Goal: Task Accomplishment & Management: Manage account settings

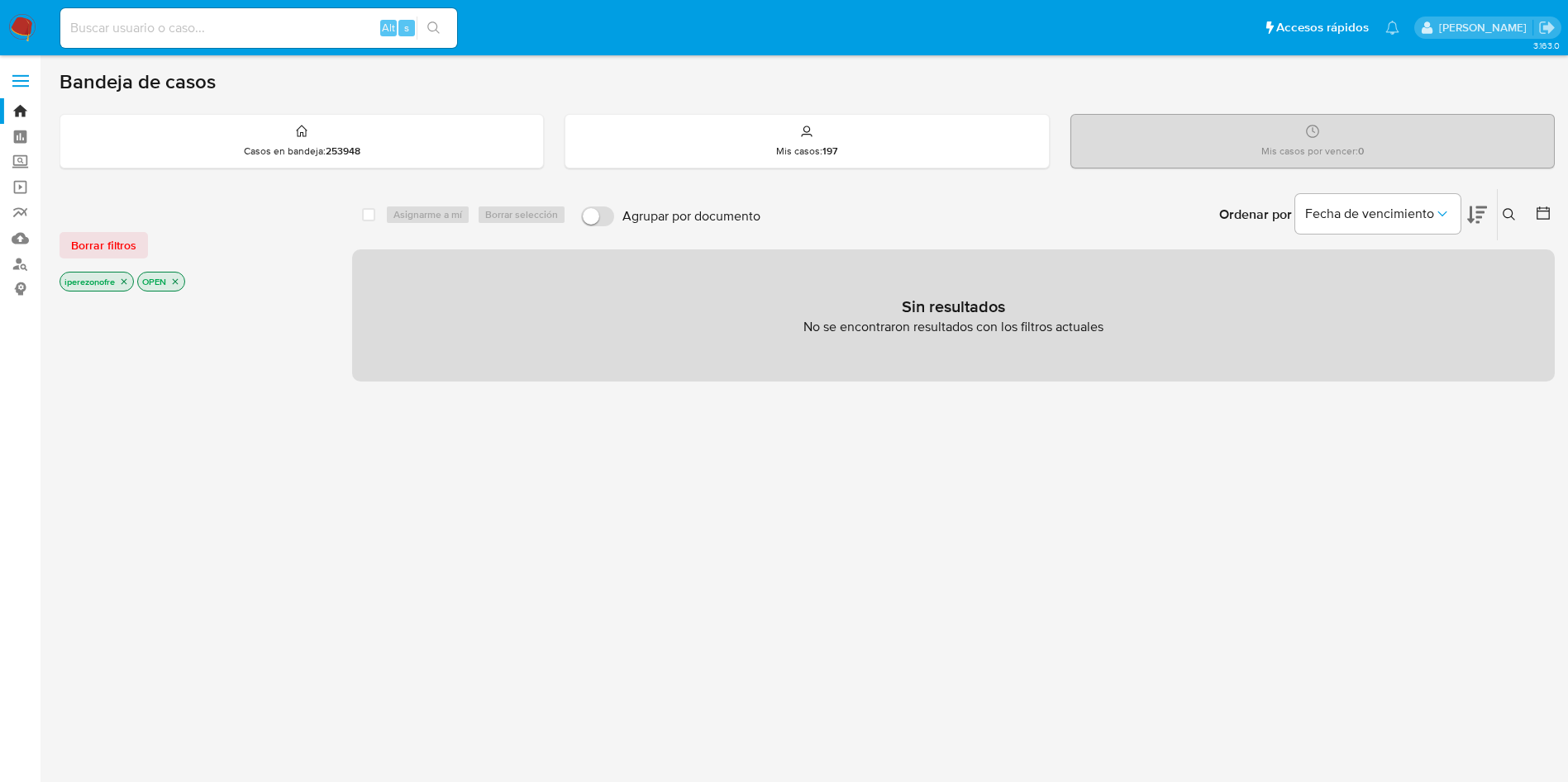
click at [874, 499] on div "select-all-cases-checkbox Asignarme a mí Borrar selección Agrupar por documento…" at bounding box center [953, 562] width 1202 height 748
click at [1512, 211] on icon at bounding box center [1509, 214] width 13 height 13
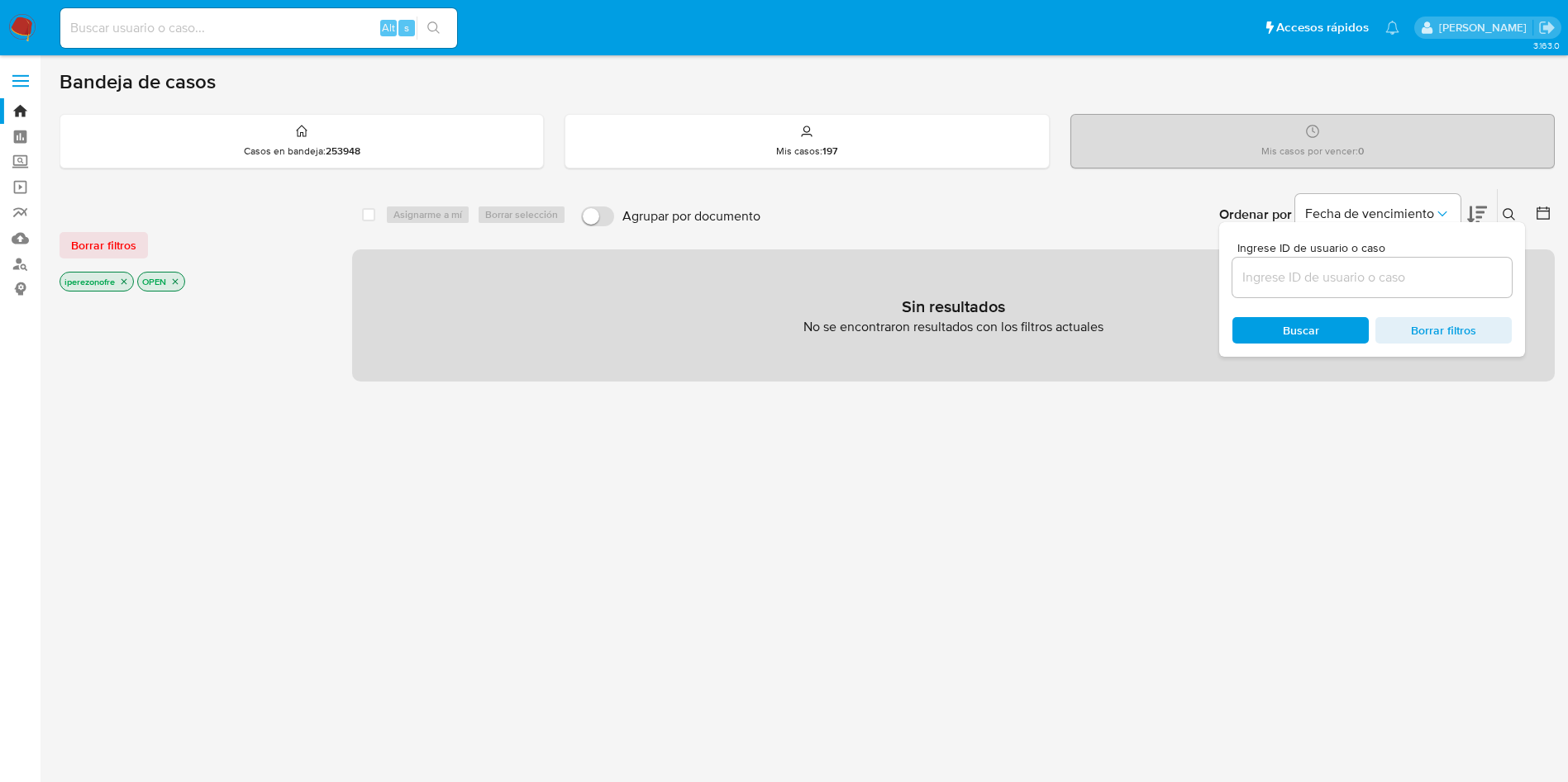
click at [1263, 284] on input at bounding box center [1372, 278] width 280 height 21
type input "191407060"
click at [1326, 324] on span "Buscar" at bounding box center [1300, 331] width 113 height 23
click at [118, 279] on p "iperezonofre" at bounding box center [96, 281] width 73 height 18
click at [125, 283] on icon "close-filter" at bounding box center [124, 281] width 10 height 10
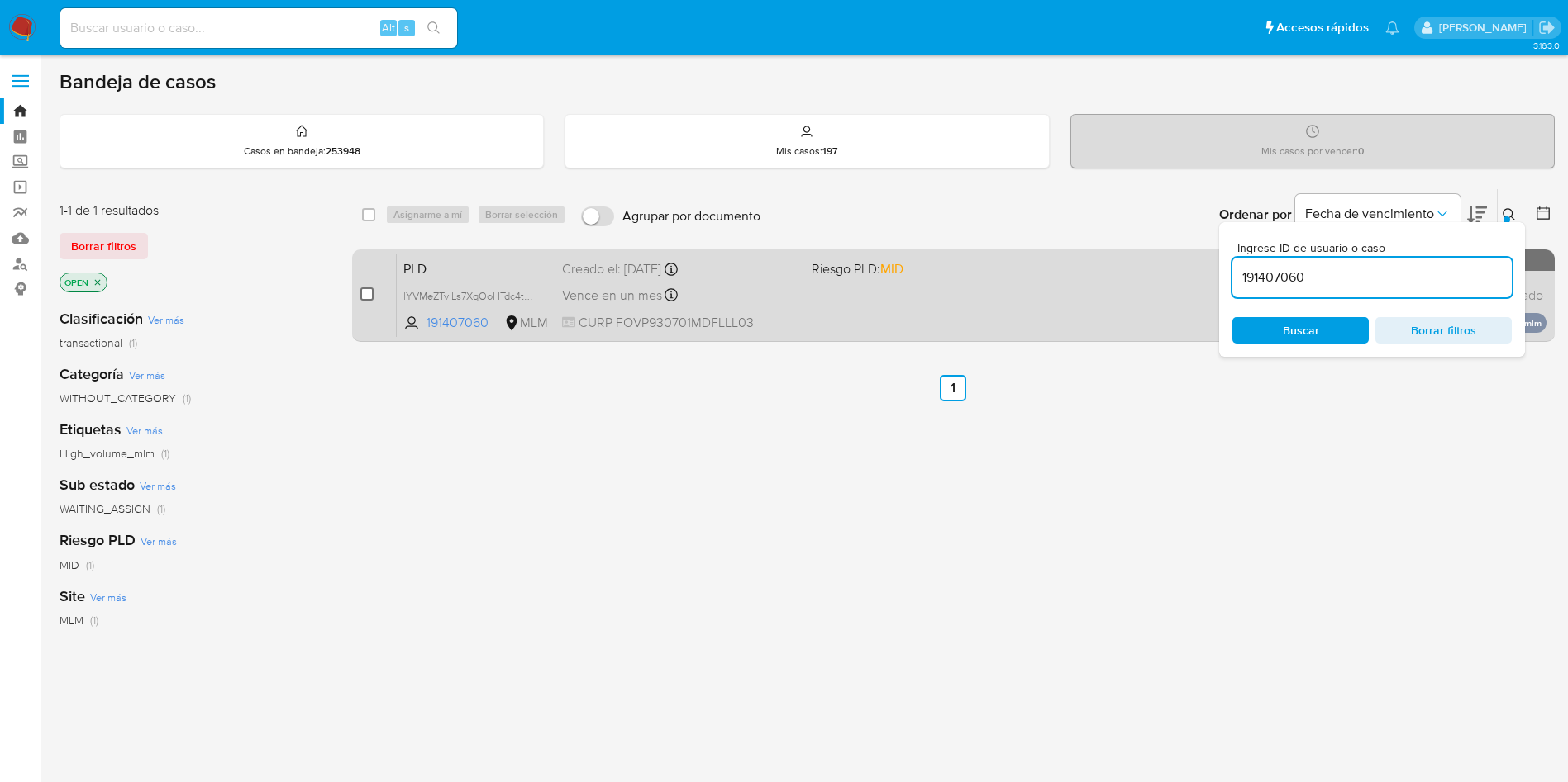
click at [366, 294] on input "checkbox" at bounding box center [366, 294] width 13 height 13
checkbox input "true"
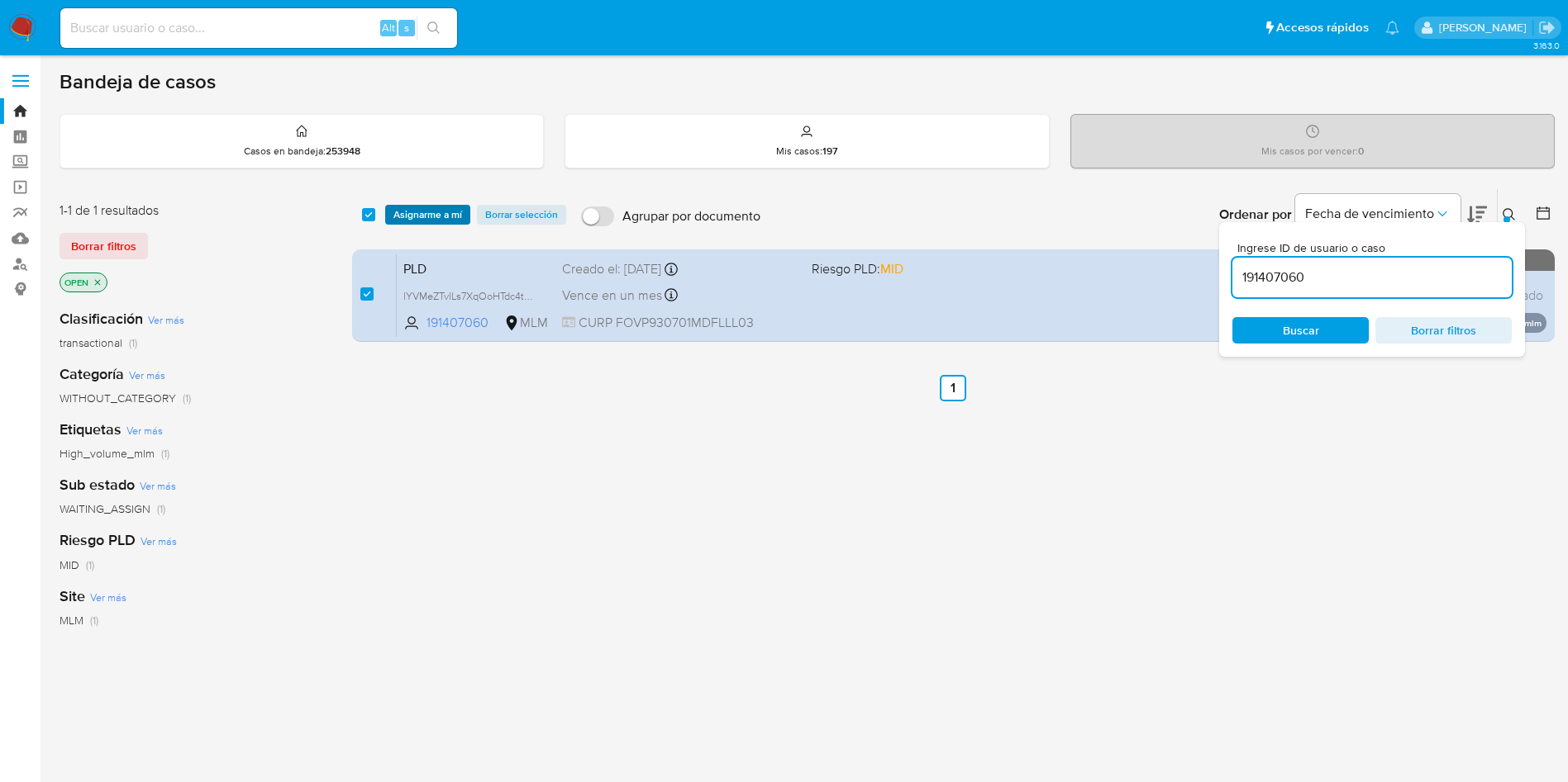
click at [398, 211] on span "Asignarme a mí" at bounding box center [427, 215] width 69 height 16
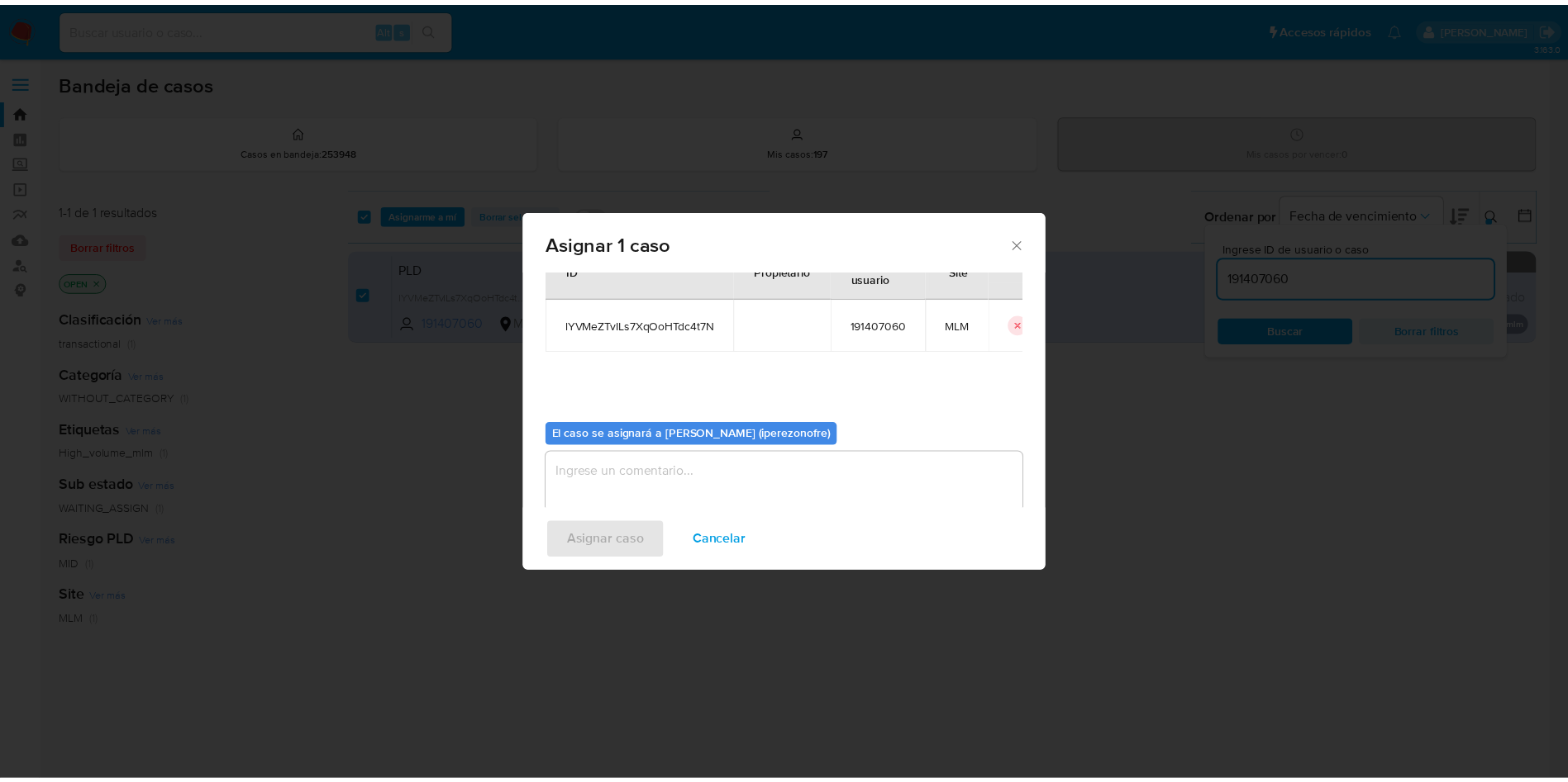
scroll to position [86, 0]
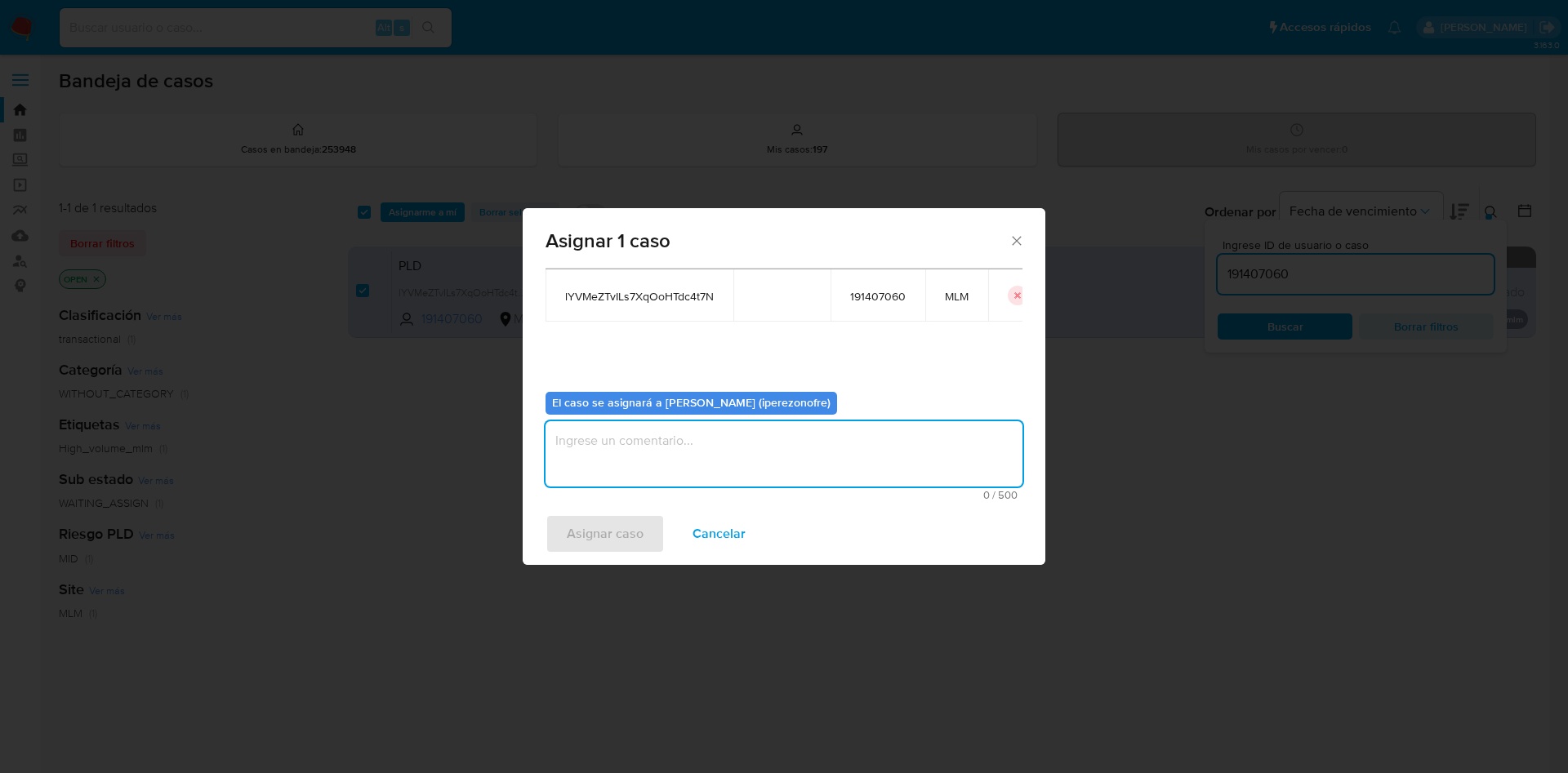
click at [715, 446] on textarea "assign-modal" at bounding box center [784, 454] width 477 height 66
type textarea "IPO"
click at [588, 526] on span "Asignar caso" at bounding box center [605, 534] width 77 height 36
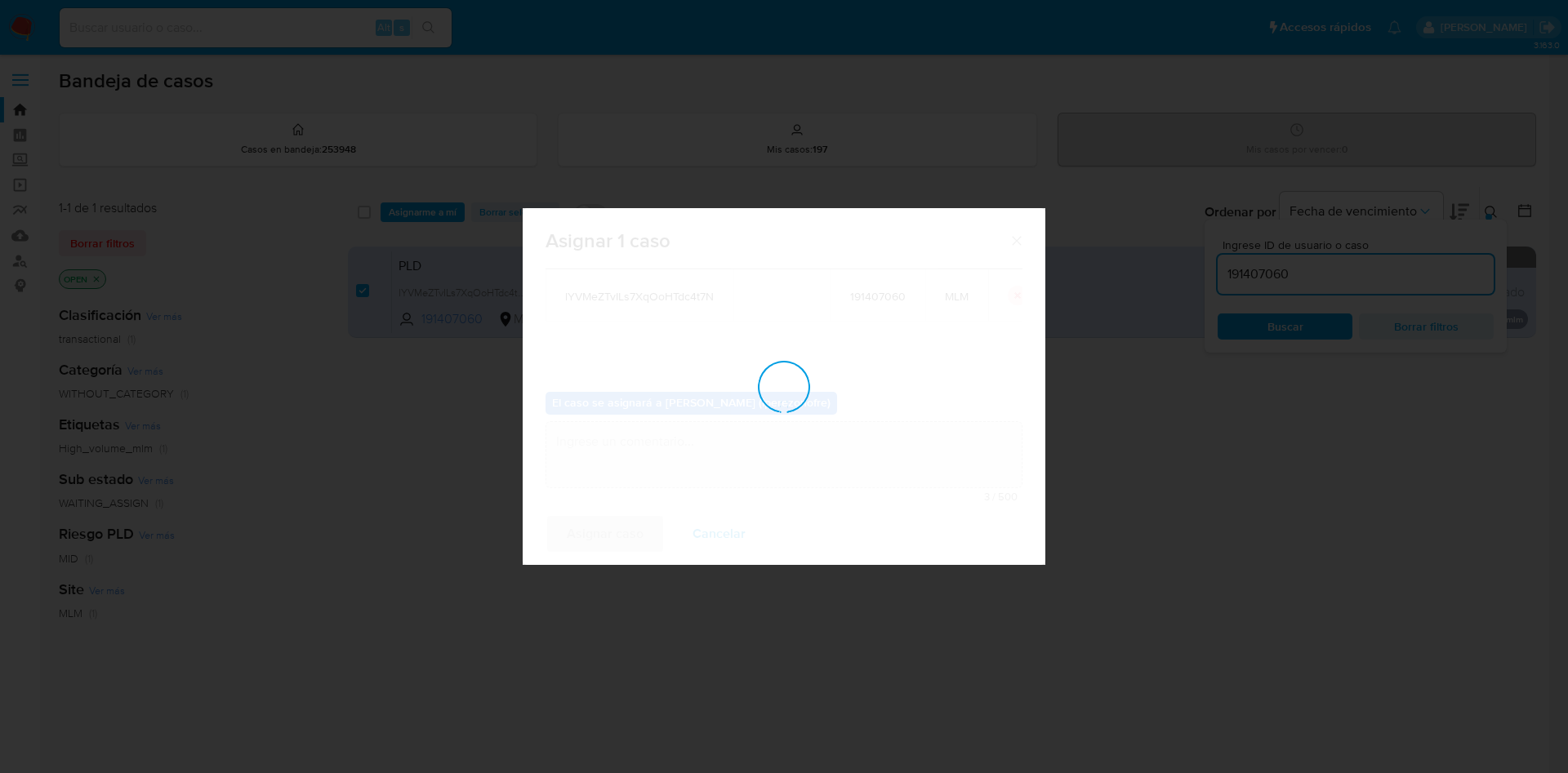
checkbox input "false"
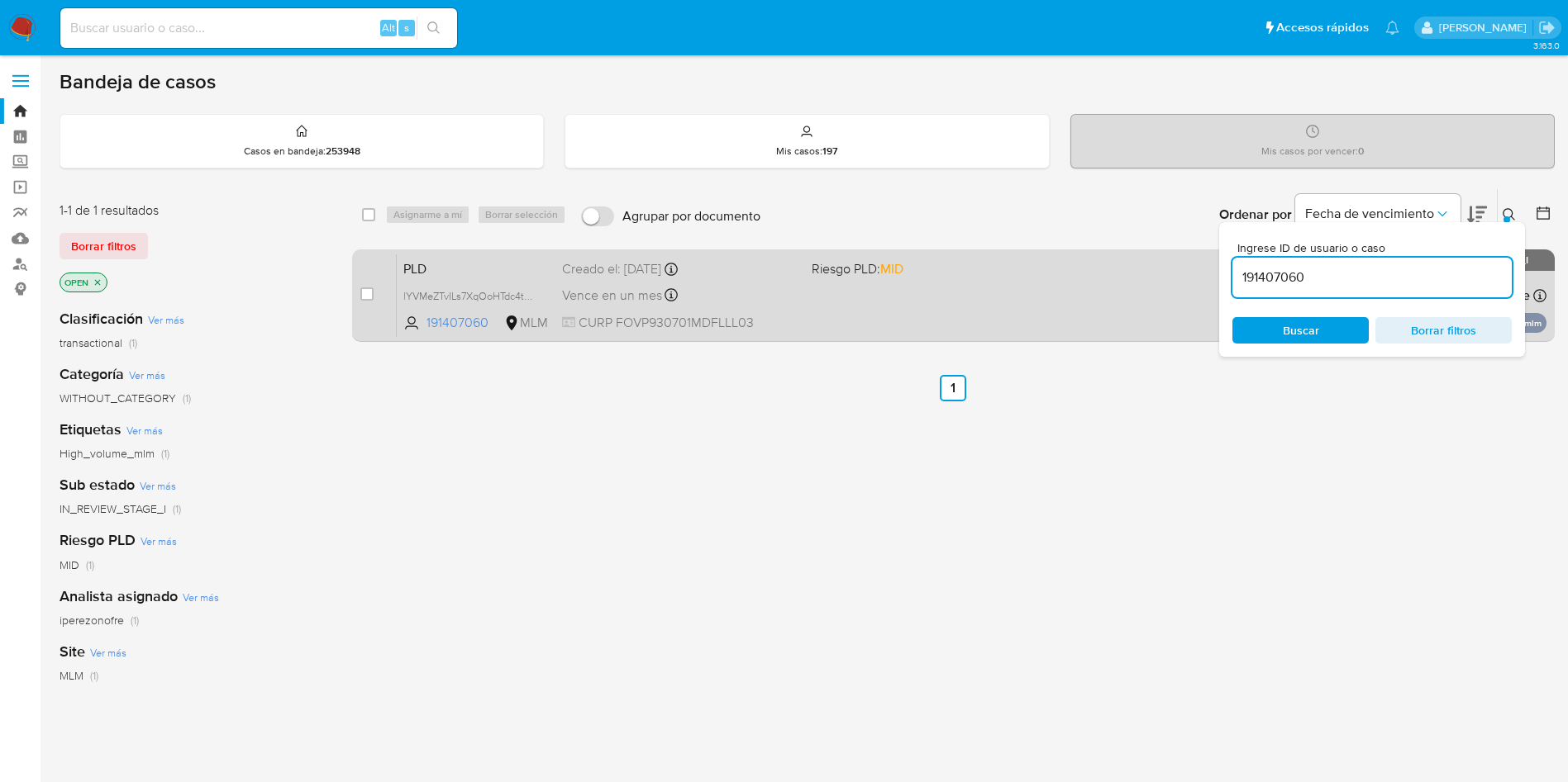
click at [780, 285] on div "Vence en un mes Vence el 11/11/2025 02:11:26" at bounding box center [680, 295] width 237 height 22
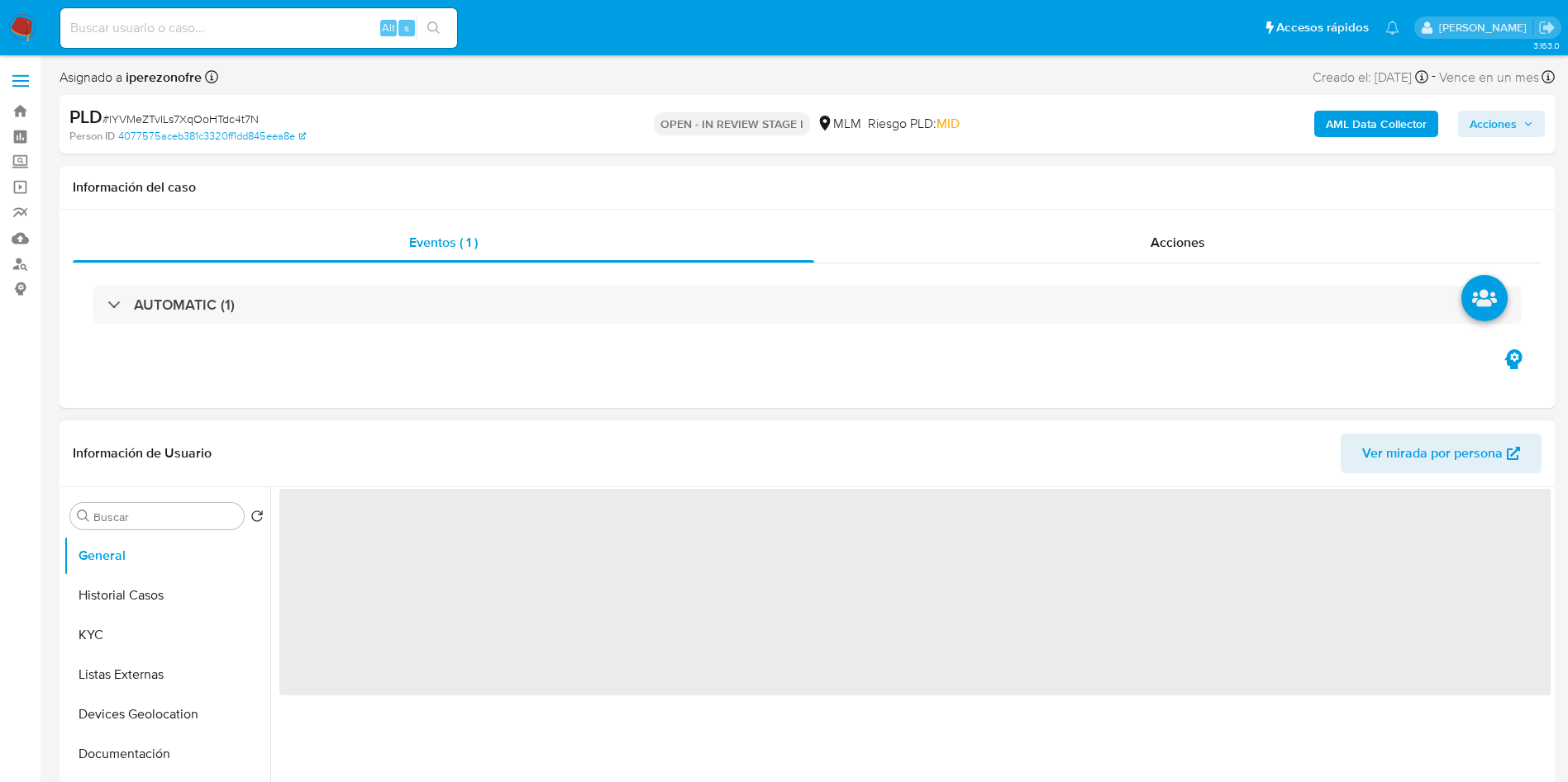
select select "10"
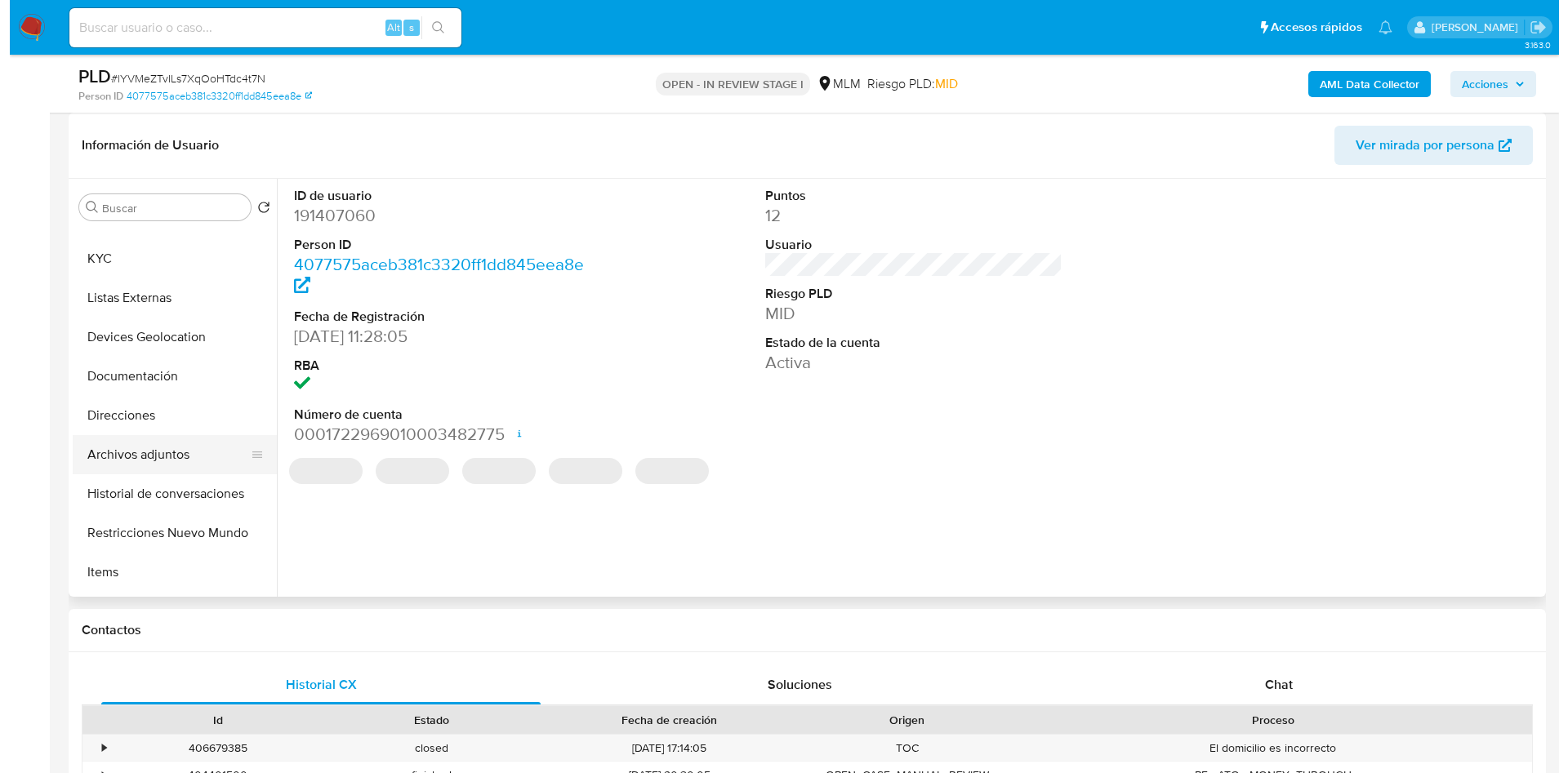
scroll to position [122, 0]
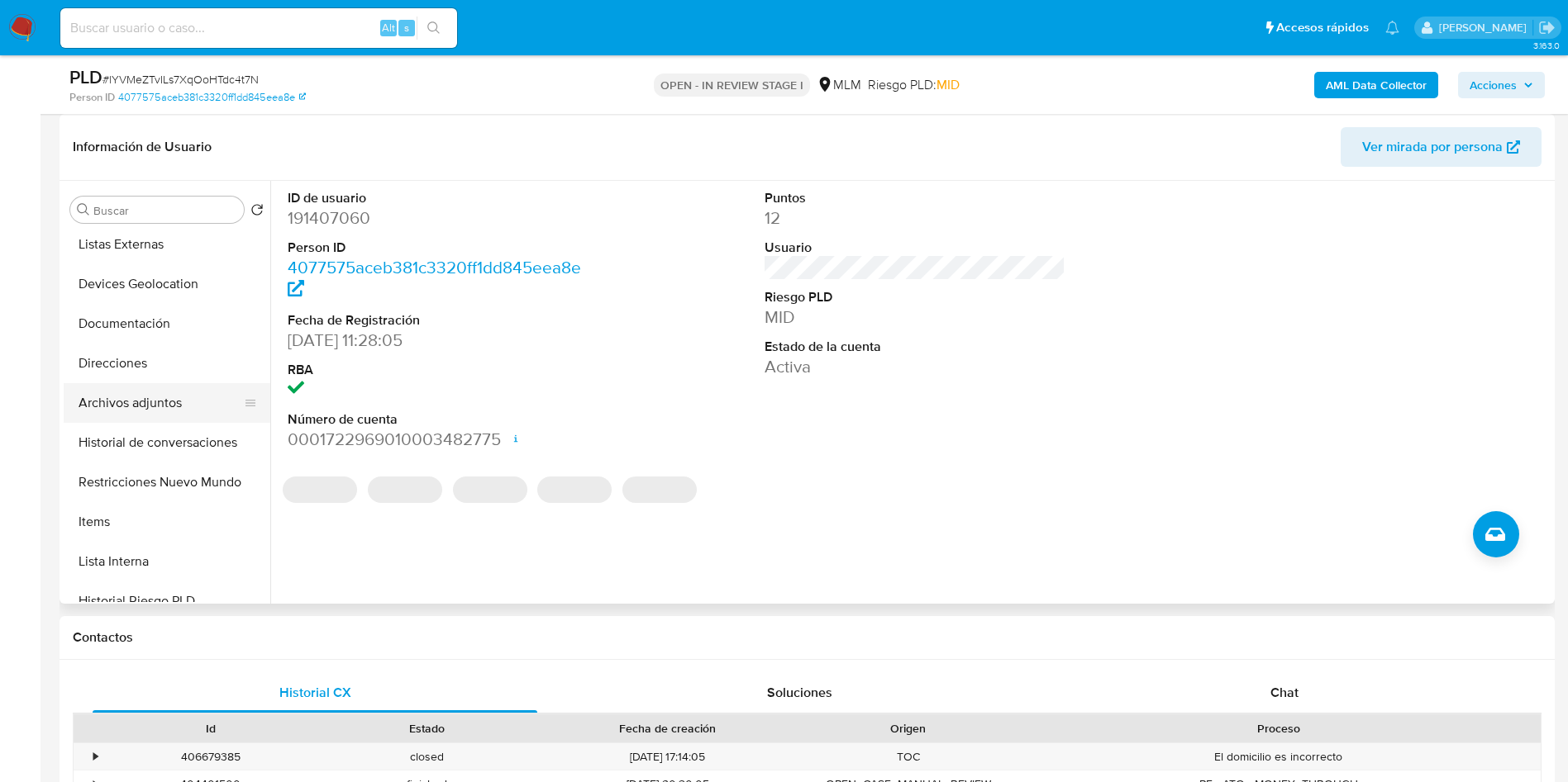
click at [167, 401] on button "Archivos adjuntos" at bounding box center [160, 403] width 194 height 39
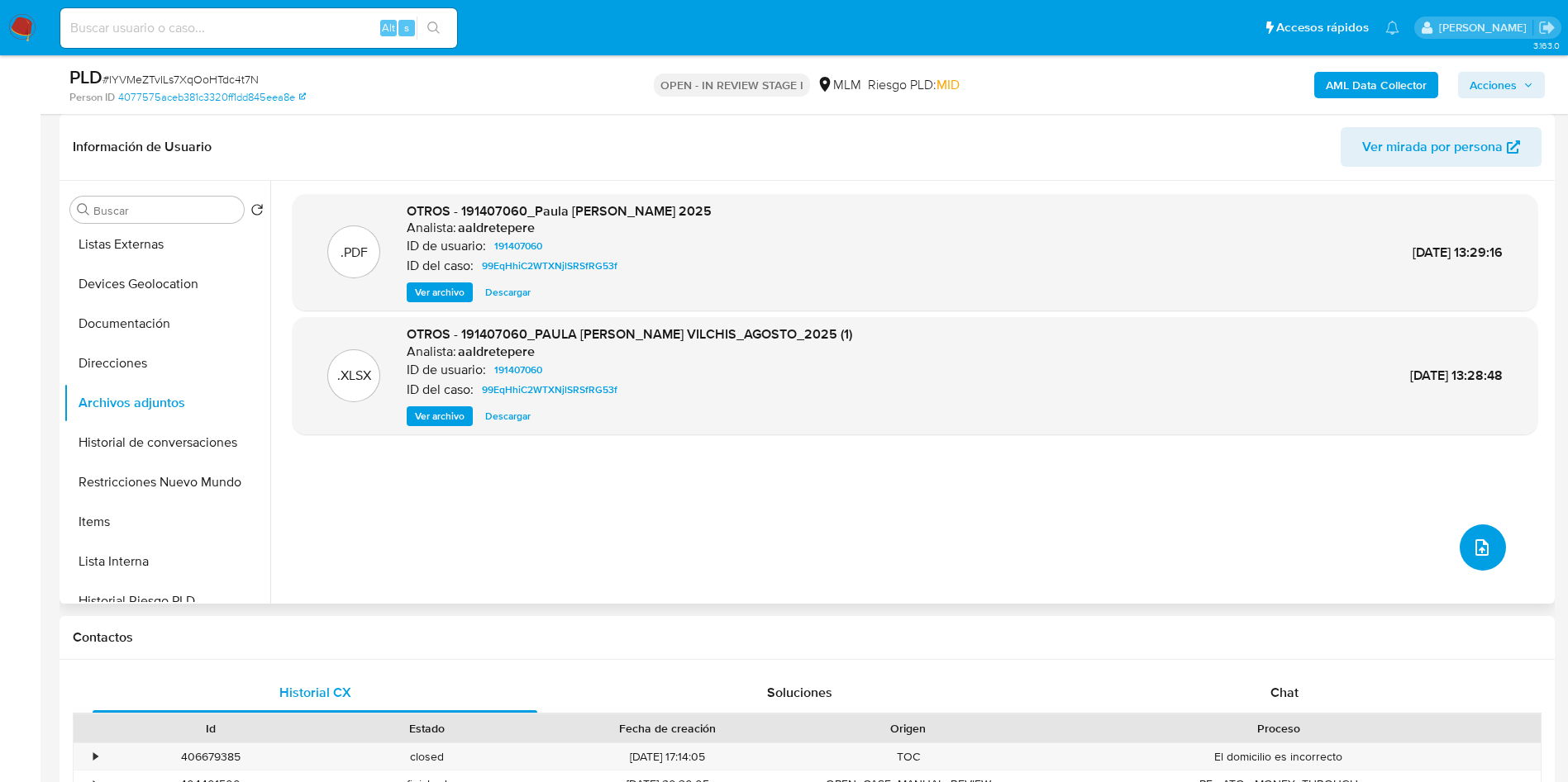
click at [1478, 547] on icon "upload-file" at bounding box center [1482, 547] width 20 height 20
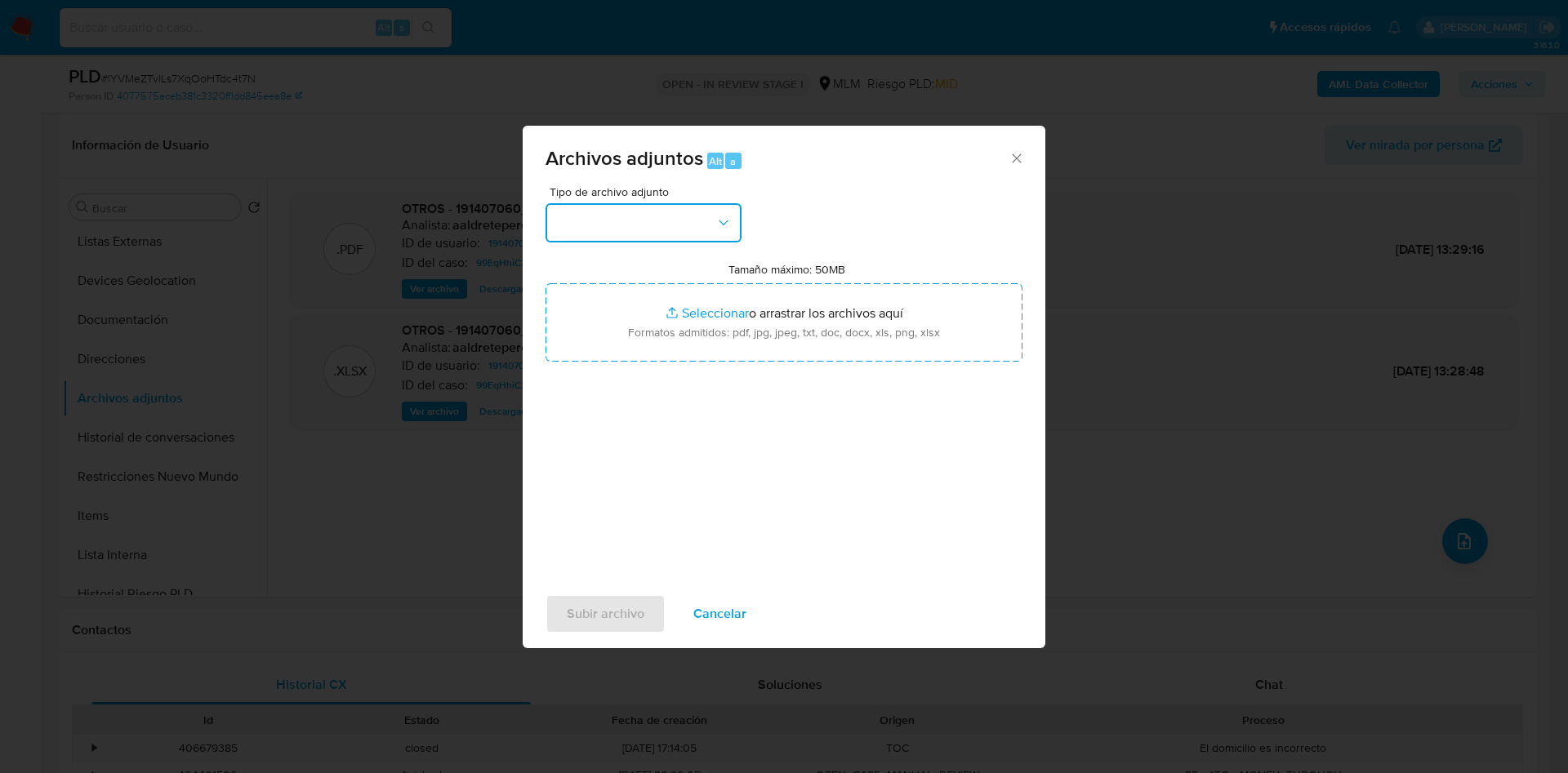
click at [699, 223] on button "button" at bounding box center [643, 223] width 196 height 39
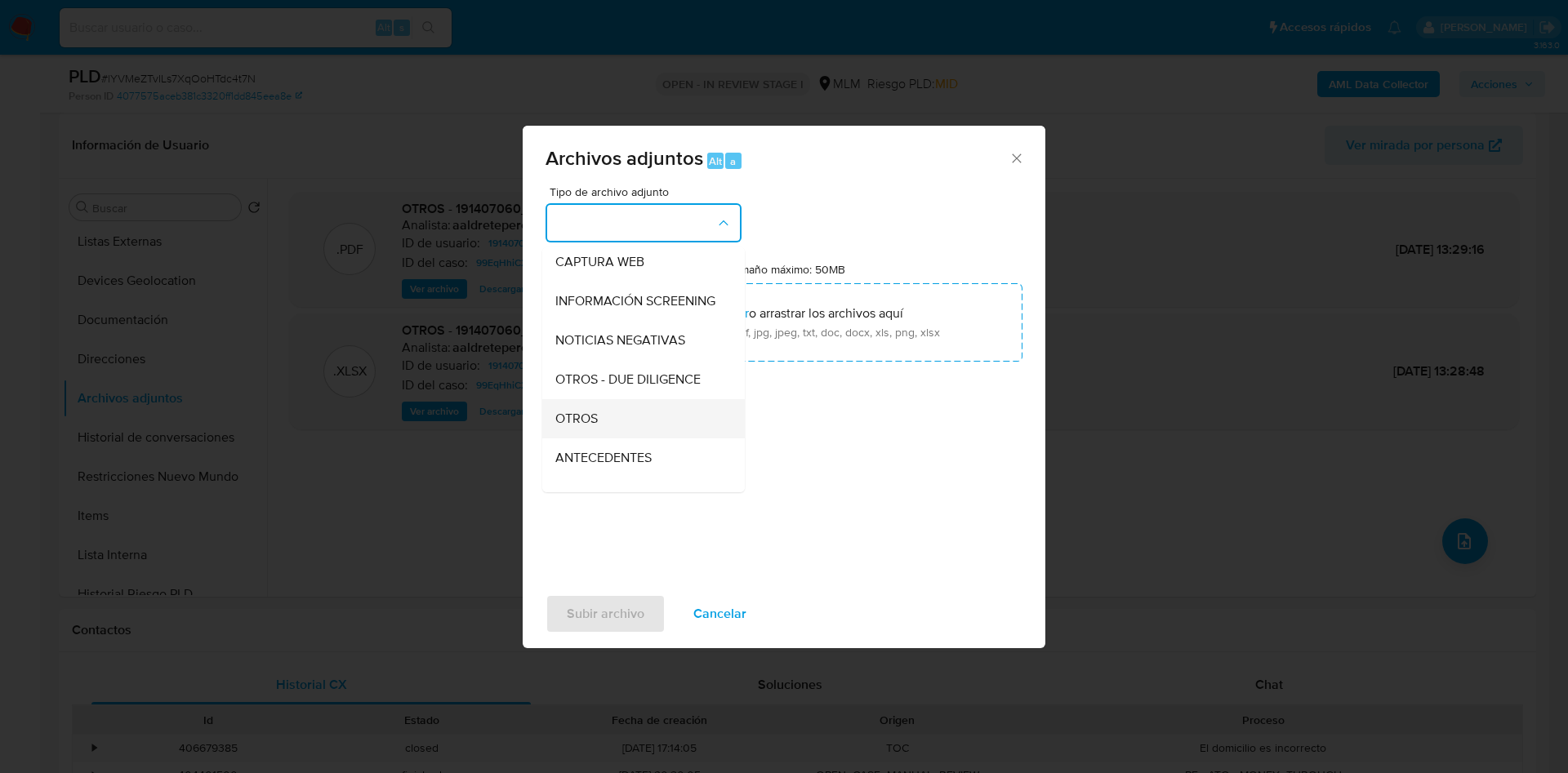
click at [629, 424] on div "OTROS" at bounding box center [638, 419] width 166 height 39
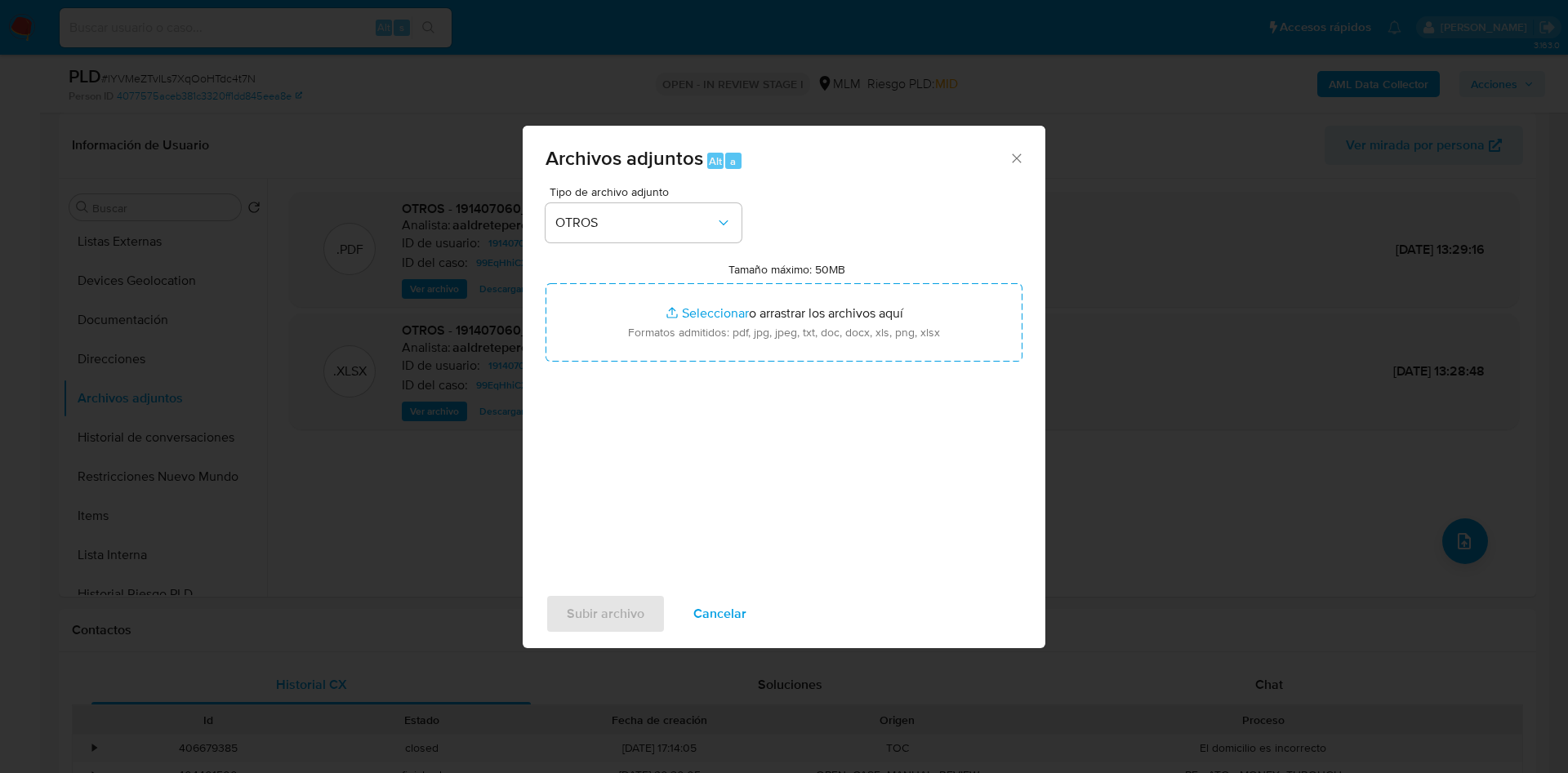
click at [711, 482] on div "Tipo de archivo adjunto OTROS Tamaño máximo: 50MB Seleccionar archivos Seleccio…" at bounding box center [784, 378] width 477 height 385
click at [575, 611] on span "Subir archivo" at bounding box center [606, 614] width 78 height 36
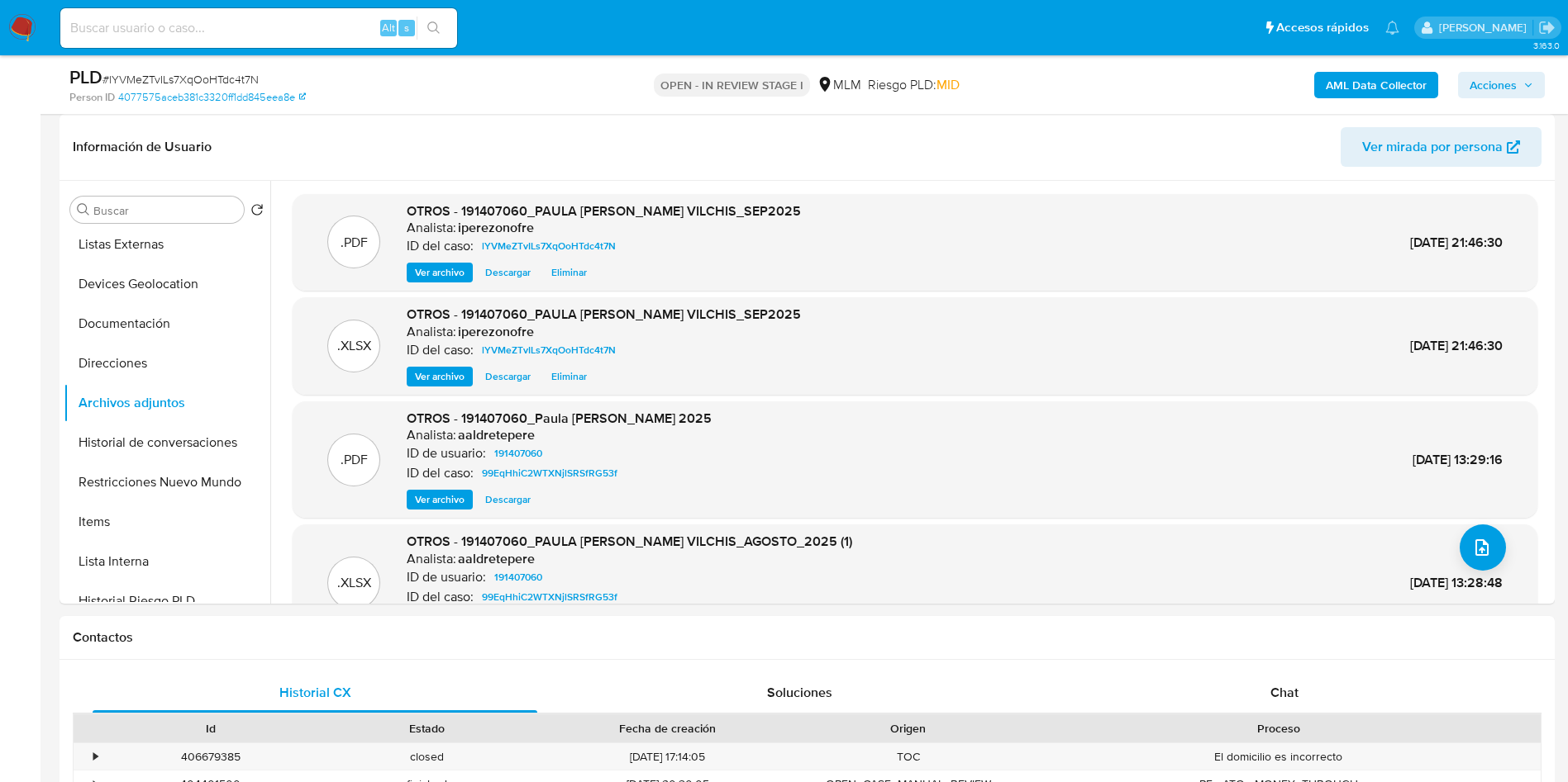
click at [1534, 80] on button "Acciones" at bounding box center [1501, 85] width 87 height 27
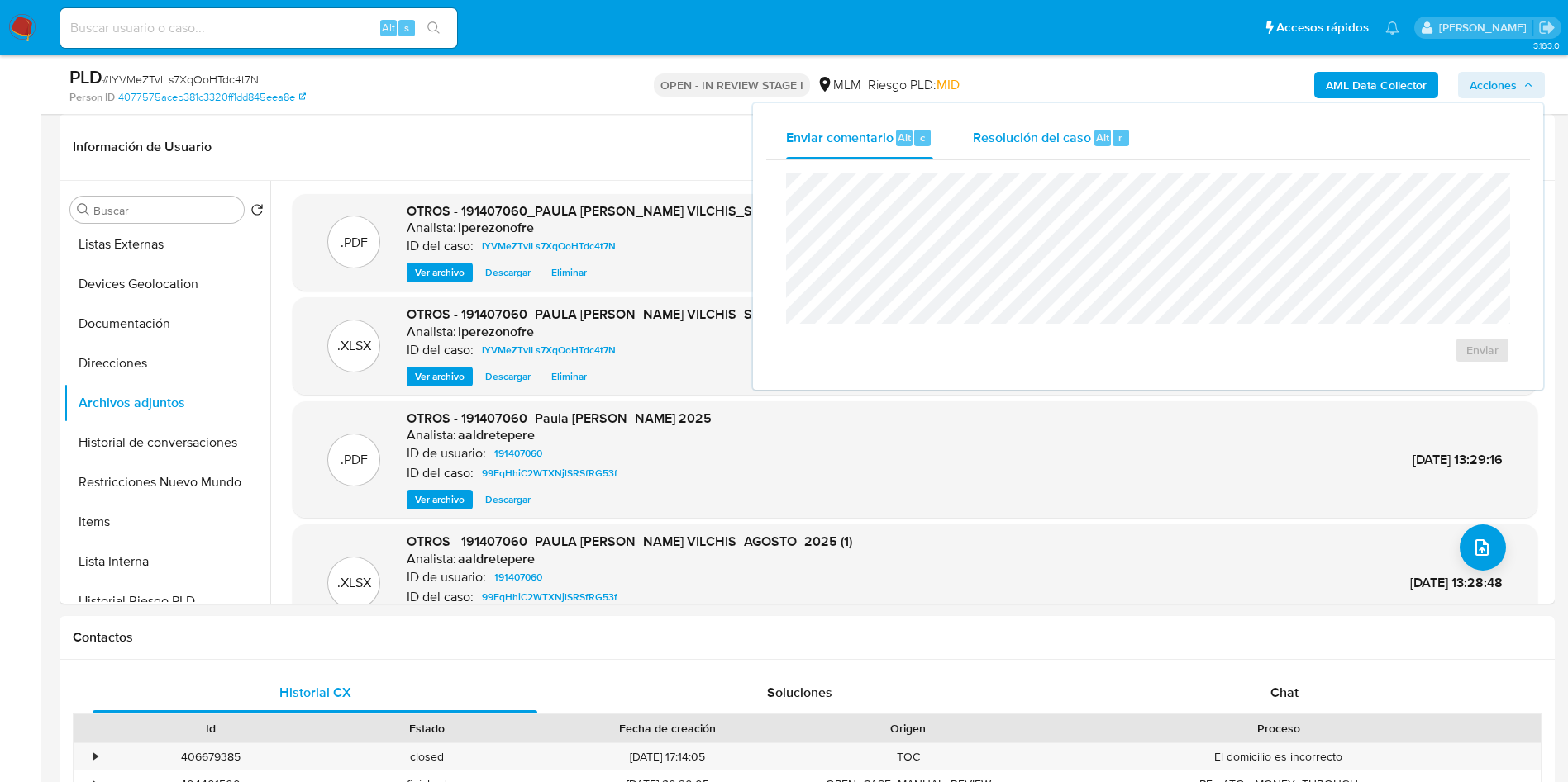
click at [1045, 133] on span "Resolución del caso" at bounding box center [1031, 136] width 118 height 19
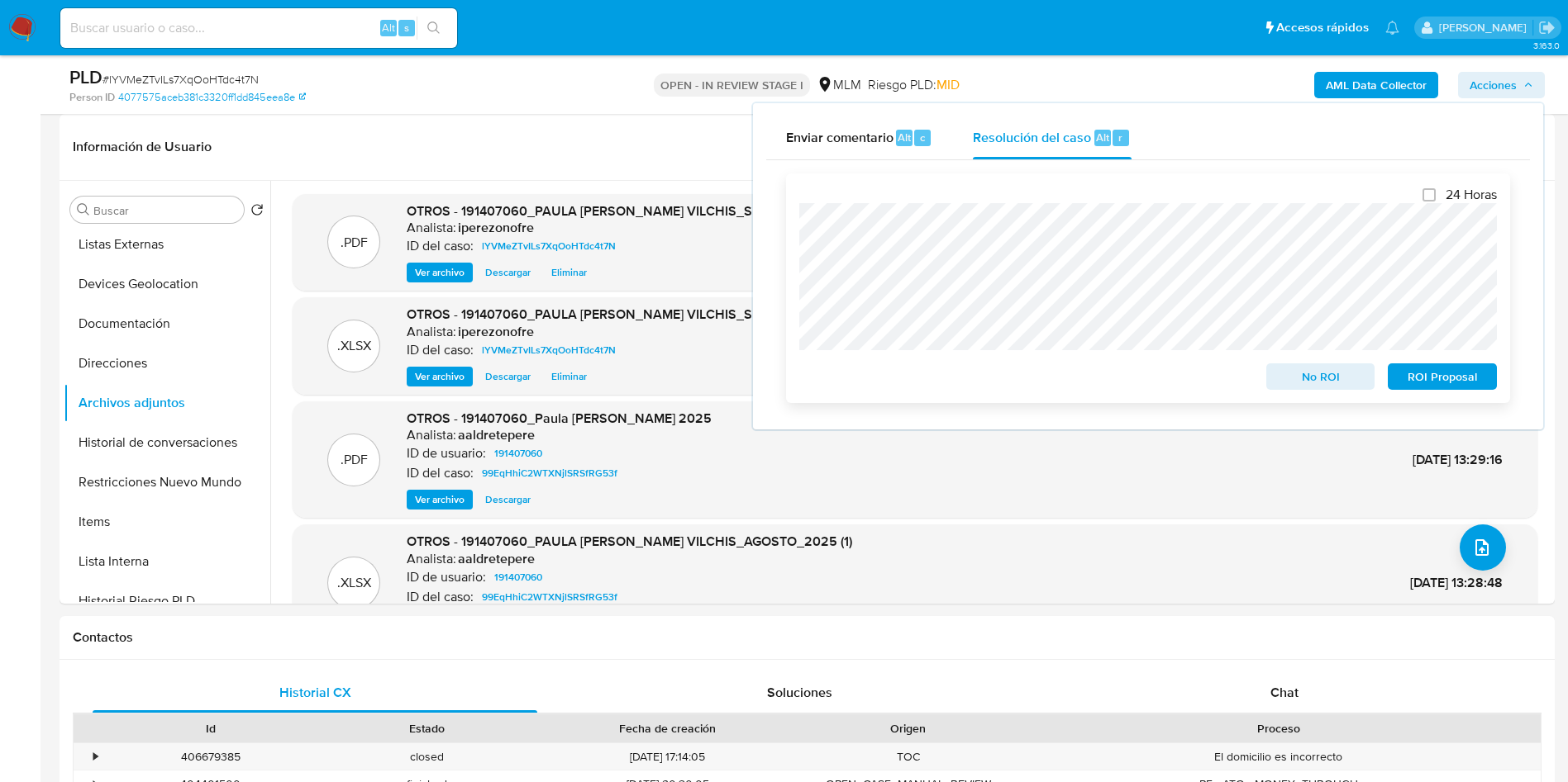
click at [1431, 382] on span "ROI Proposal" at bounding box center [1442, 377] width 86 height 23
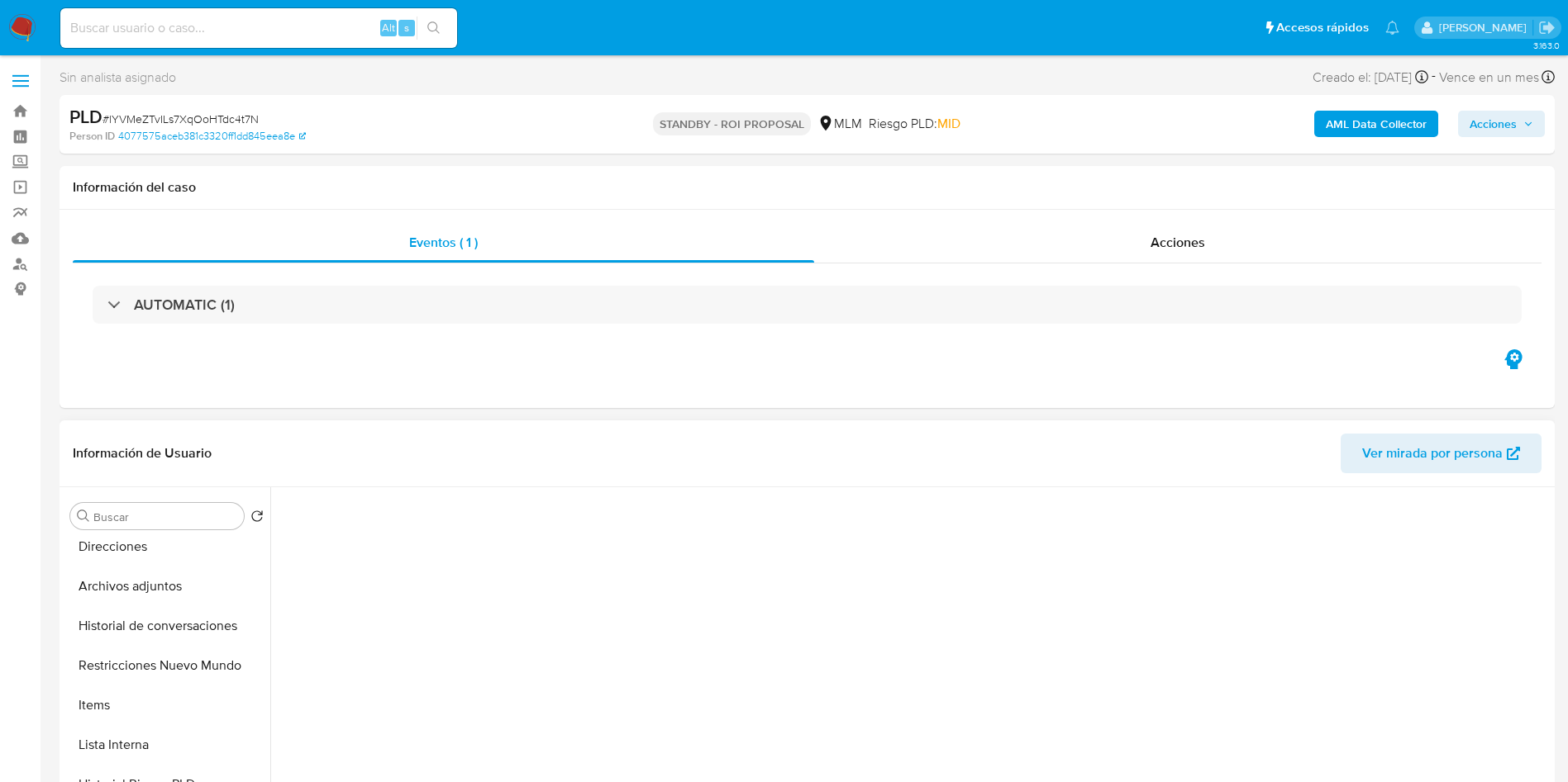
select select "10"
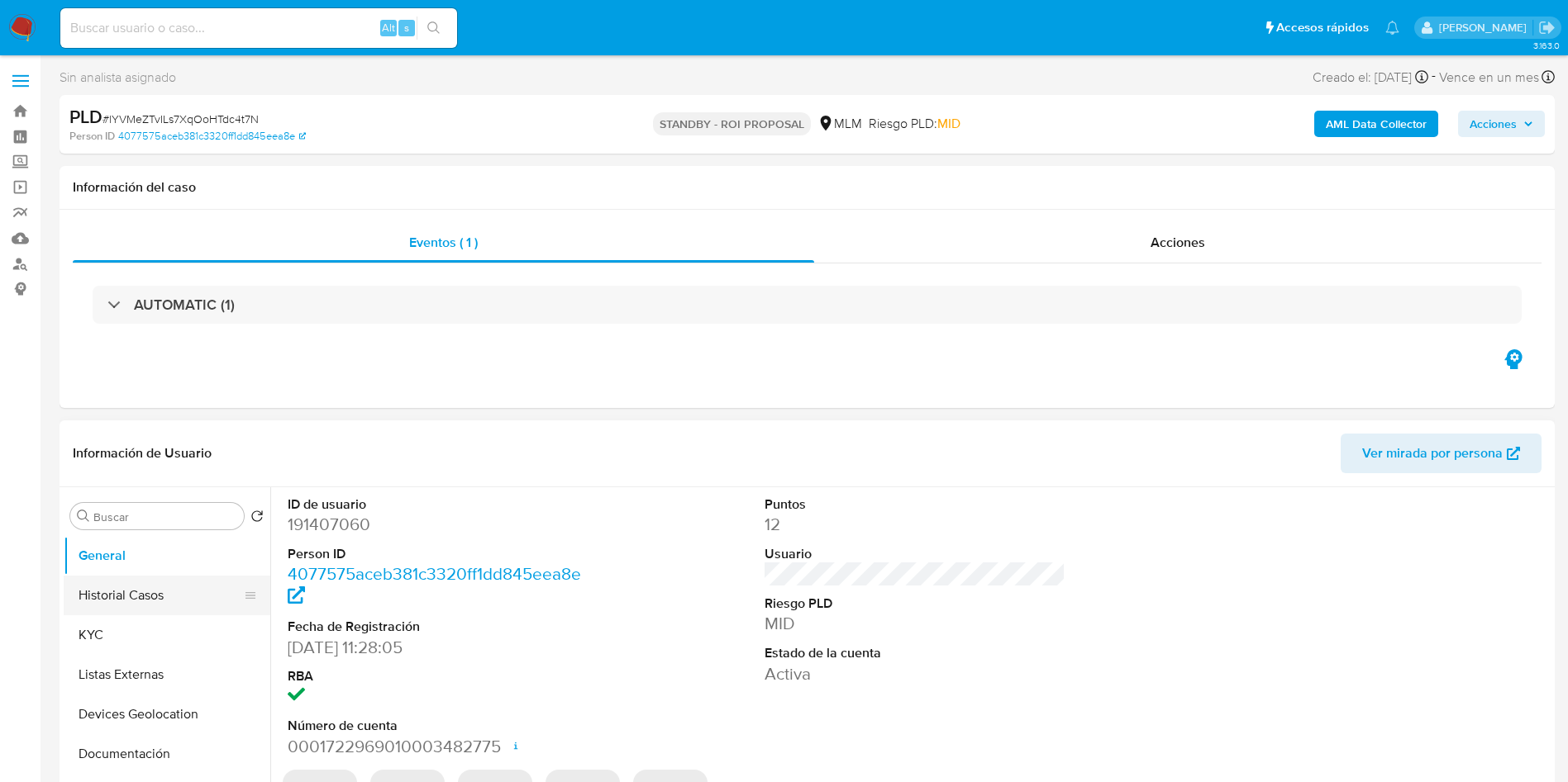
click at [125, 582] on button "Historial Casos" at bounding box center [160, 596] width 194 height 39
